Goal: Information Seeking & Learning: Understand process/instructions

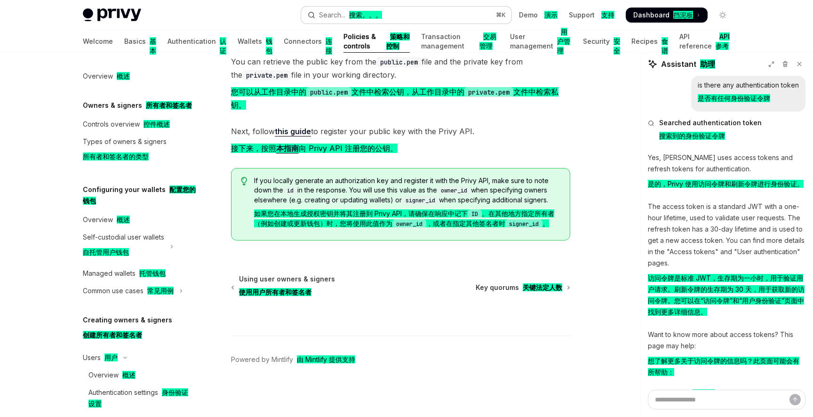
scroll to position [234, 0]
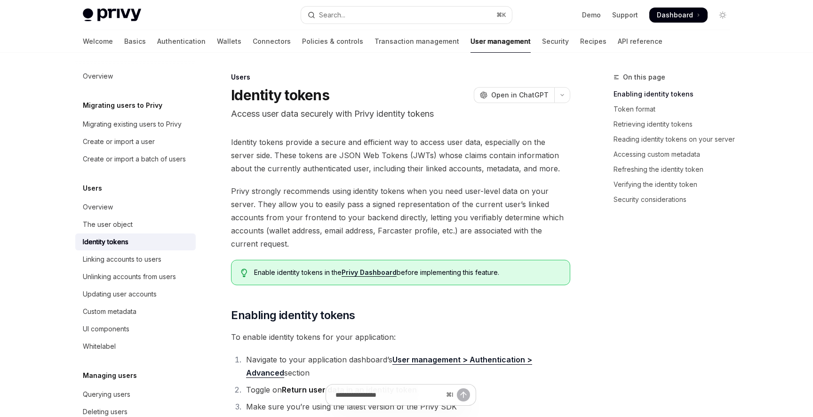
click at [242, 79] on div "Users" at bounding box center [400, 76] width 339 height 9
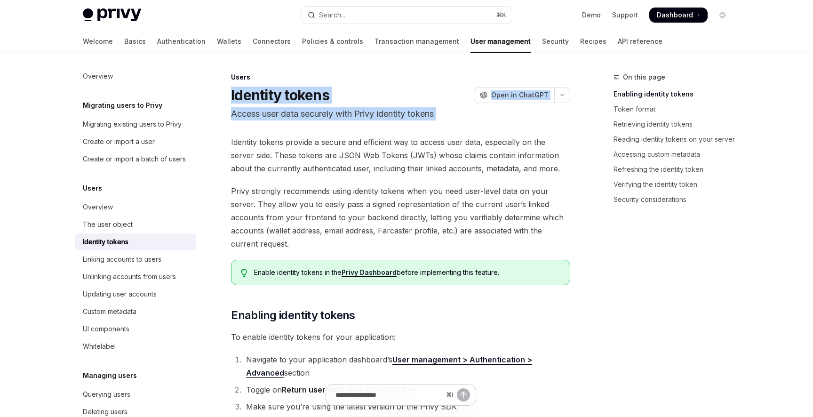
drag, startPoint x: 231, startPoint y: 89, endPoint x: 371, endPoint y: 129, distance: 144.8
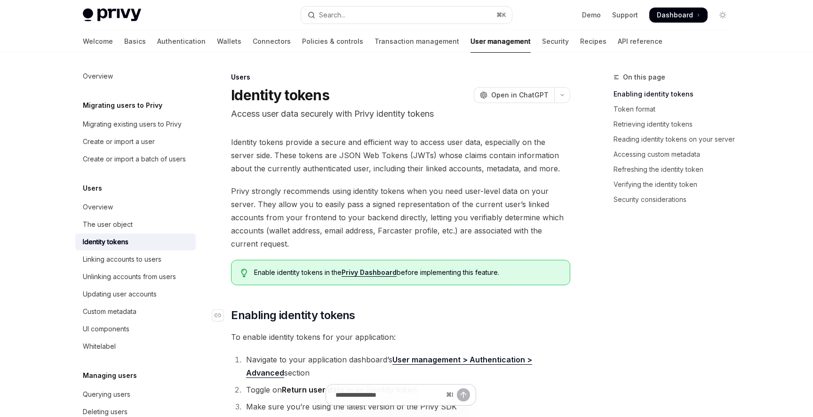
click at [403, 313] on h2 "​ Enabling identity tokens" at bounding box center [400, 315] width 339 height 15
